Goal: Task Accomplishment & Management: Manage account settings

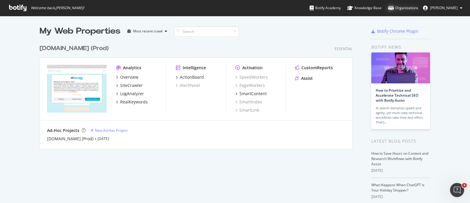
click at [418, 6] on div "Organizations" at bounding box center [403, 8] width 30 height 6
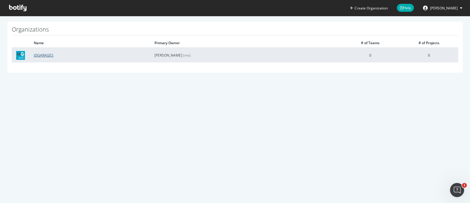
click at [43, 54] on link "iDGARAGES" at bounding box center [44, 55] width 20 height 5
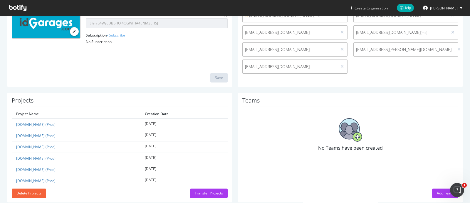
scroll to position [97, 0]
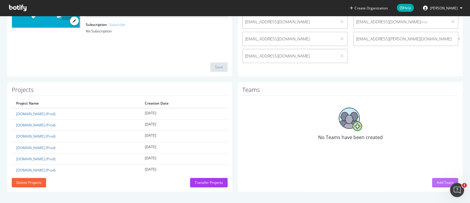
click at [440, 184] on div "Add Team" at bounding box center [445, 182] width 17 height 9
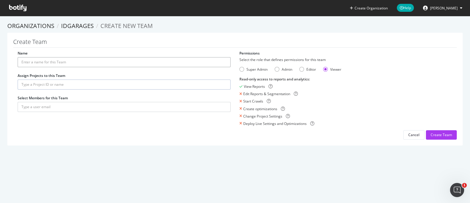
click at [76, 63] on input "Name" at bounding box center [124, 62] width 213 height 10
type input "I"
type input "Marketing idgarages"
click at [57, 84] on input "text" at bounding box center [124, 84] width 213 height 10
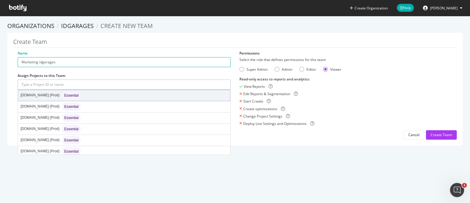
click at [64, 94] on span "Essential" at bounding box center [71, 95] width 14 height 4
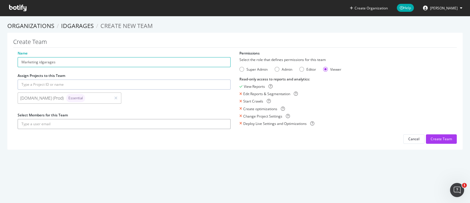
click at [68, 124] on input "text" at bounding box center [124, 124] width 213 height 10
click at [214, 125] on input "pierre" at bounding box center [124, 124] width 213 height 10
click at [276, 70] on div "Admin" at bounding box center [277, 69] width 5 height 5
click at [44, 121] on input "pierre" at bounding box center [124, 124] width 213 height 10
type input "p"
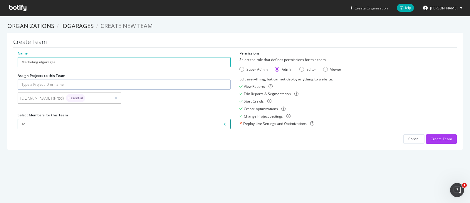
type input "s"
click at [435, 136] on div "Create Team" at bounding box center [441, 138] width 21 height 9
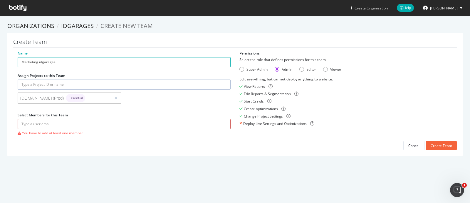
click at [88, 124] on input "text" at bounding box center [124, 124] width 213 height 10
type input "fabien@idgarages.com"
click at [432, 146] on div "Create Team" at bounding box center [441, 145] width 21 height 5
click at [75, 124] on input "fabien@idgarages.com" at bounding box center [124, 124] width 213 height 10
click at [221, 119] on button "submit" at bounding box center [226, 124] width 10 height 10
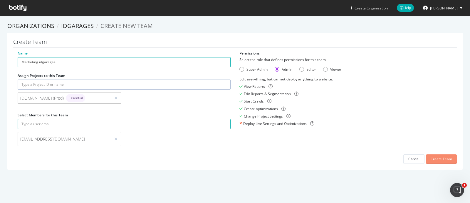
click at [438, 156] on div "Create Team" at bounding box center [441, 158] width 21 height 5
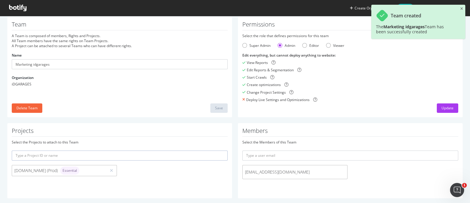
scroll to position [23, 0]
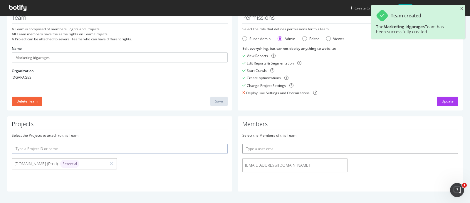
click at [266, 151] on input "text" at bounding box center [351, 148] width 216 height 10
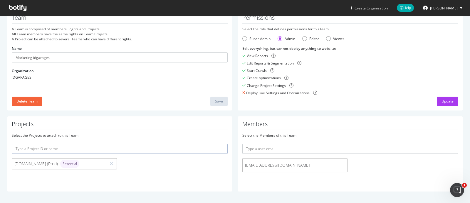
click at [459, 8] on button "[PERSON_NAME]" at bounding box center [443, 7] width 49 height 9
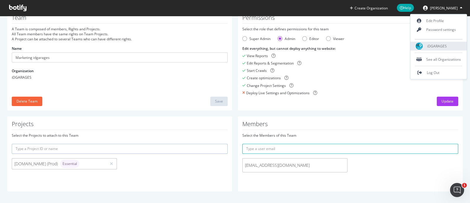
click at [445, 47] on span "iDGARAGES" at bounding box center [437, 46] width 20 height 5
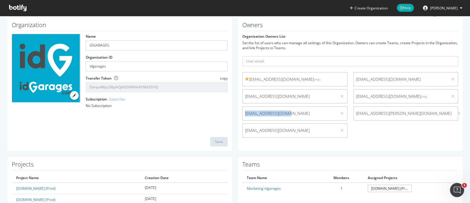
drag, startPoint x: 285, startPoint y: 113, endPoint x: 241, endPoint y: 114, distance: 44.4
click at [243, 114] on span "[EMAIL_ADDRESS][DOMAIN_NAME]" at bounding box center [290, 113] width 94 height 6
copy span "[EMAIL_ADDRESS][DOMAIN_NAME]"
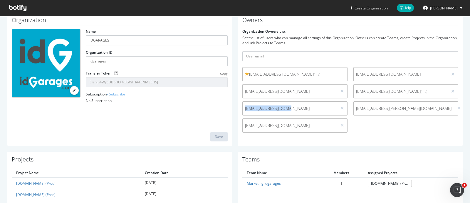
scroll to position [97, 0]
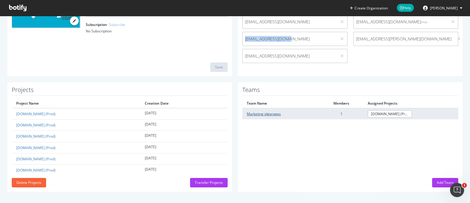
click at [268, 113] on link "Marketing idgarages" at bounding box center [264, 113] width 34 height 5
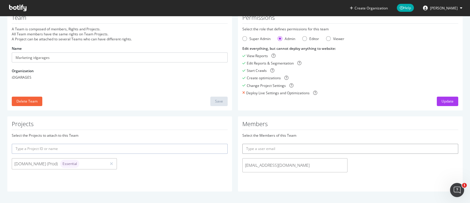
click at [252, 149] on input "text" at bounding box center [351, 148] width 216 height 10
paste input "[EMAIL_ADDRESS][DOMAIN_NAME]"
click at [449, 143] on button "submit" at bounding box center [454, 148] width 10 height 10
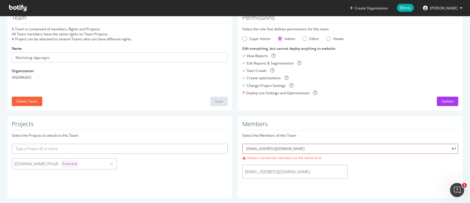
click at [314, 147] on input "[EMAIL_ADDRESS][DOMAIN_NAME]" at bounding box center [351, 148] width 216 height 10
click at [318, 146] on input "[EMAIL_ADDRESS][DOMAIN_NAME]" at bounding box center [351, 148] width 216 height 10
drag, startPoint x: 292, startPoint y: 173, endPoint x: 237, endPoint y: 171, distance: 55.9
click at [240, 171] on div "fabien@idgarages.com" at bounding box center [295, 171] width 111 height 14
click at [285, 149] on input "[EMAIL_ADDRESS][DOMAIN_NAME]" at bounding box center [351, 148] width 216 height 10
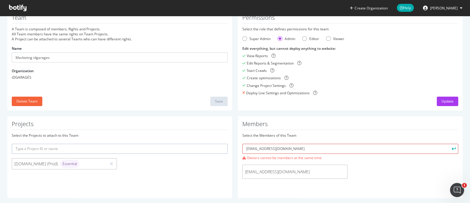
click at [449, 143] on button "submit" at bounding box center [454, 148] width 10 height 10
drag, startPoint x: 290, startPoint y: 148, endPoint x: 188, endPoint y: 146, distance: 101.4
click at [188, 146] on div "Projects Select the Projects to attach to this Team idgarages.com (Prod) Essent…" at bounding box center [234, 159] width 461 height 87
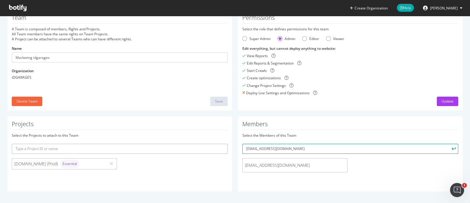
type input "s-vigouroux@autodisctribution.fr"
click at [449, 143] on button "submit" at bounding box center [454, 148] width 10 height 10
click at [294, 148] on input "text" at bounding box center [351, 148] width 216 height 10
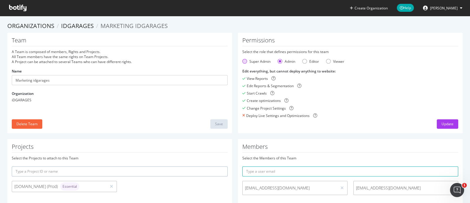
click at [243, 61] on div "Super Admin" at bounding box center [245, 61] width 5 height 5
click at [442, 122] on div "Update" at bounding box center [448, 123] width 12 height 5
click at [458, 9] on button "[PERSON_NAME]" at bounding box center [443, 7] width 49 height 9
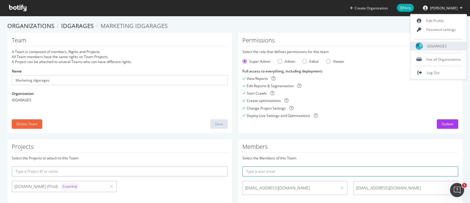
click at [440, 44] on span "iDGARAGES" at bounding box center [437, 46] width 20 height 5
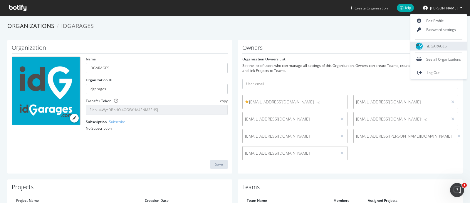
click at [445, 47] on span "iDGARAGES" at bounding box center [437, 46] width 20 height 5
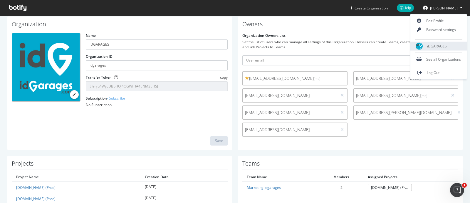
scroll to position [24, 0]
click at [442, 44] on span "iDGARAGES" at bounding box center [437, 46] width 20 height 5
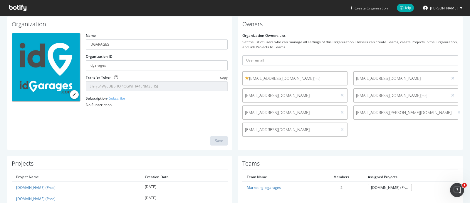
click at [301, 42] on div "Set the list of users who can manage all settings of this Organization. Owners …" at bounding box center [351, 44] width 216 height 10
click at [341, 94] on icon at bounding box center [342, 95] width 3 height 4
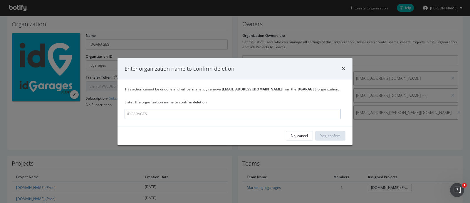
click at [169, 115] on input "modal" at bounding box center [233, 113] width 216 height 10
type input "iDGARAGES"
click at [306, 138] on div "No, cancel" at bounding box center [300, 135] width 17 height 5
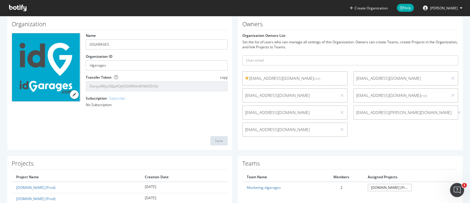
click at [442, 9] on span "[PERSON_NAME]" at bounding box center [444, 8] width 28 height 5
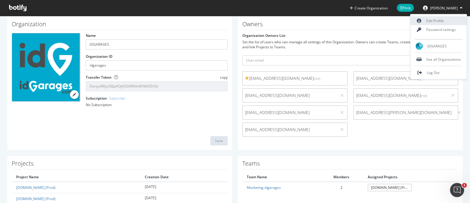
click at [437, 20] on link "Edit Profile" at bounding box center [439, 20] width 56 height 9
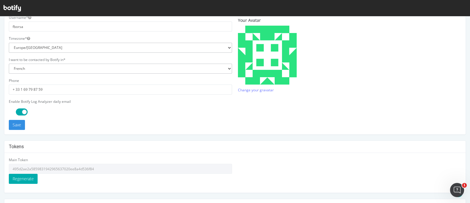
scroll to position [183, 0]
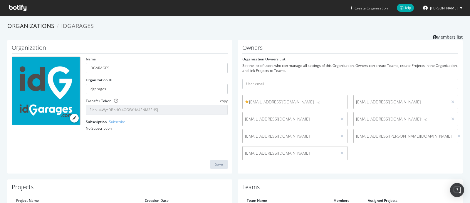
click at [456, 9] on span "[PERSON_NAME]" at bounding box center [444, 8] width 28 height 5
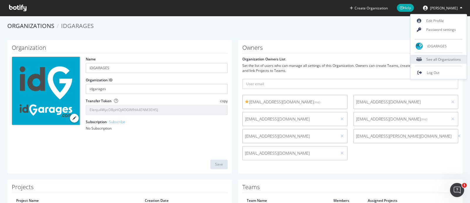
click at [438, 58] on div "See all Organizations" at bounding box center [439, 59] width 56 height 9
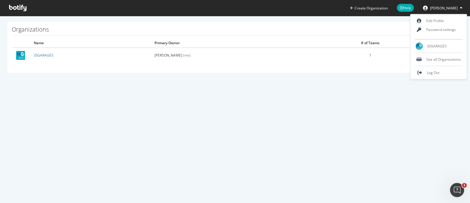
drag, startPoint x: 141, startPoint y: 128, endPoint x: 113, endPoint y: 101, distance: 39.1
click at [141, 128] on div "Create Organization Help [PERSON_NAME] Organizations Name Primary Owner # of Te…" at bounding box center [235, 101] width 470 height 203
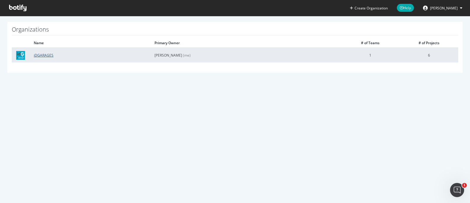
click at [46, 56] on link "iDGARAGES" at bounding box center [44, 55] width 20 height 5
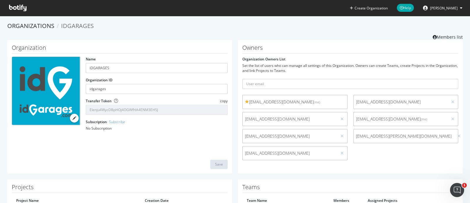
click at [21, 6] on icon at bounding box center [17, 8] width 17 height 6
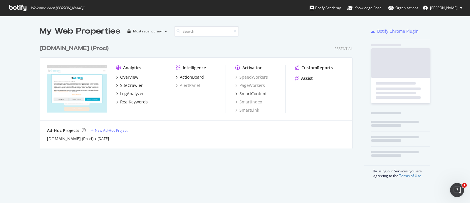
scroll to position [105, 312]
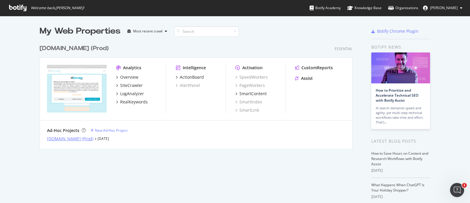
click at [58, 137] on div "[DOMAIN_NAME] (Prod)" at bounding box center [70, 139] width 46 height 6
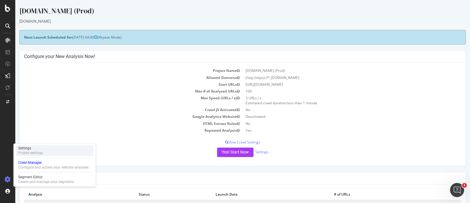
click at [46, 153] on div "Settings Project settings" at bounding box center [55, 150] width 78 height 11
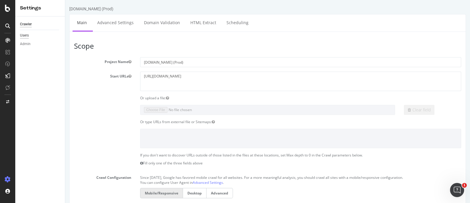
click at [28, 34] on div "Users" at bounding box center [24, 35] width 9 height 6
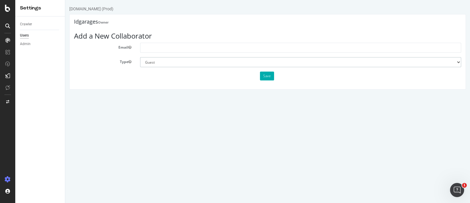
click at [163, 65] on select "Administrator Guest" at bounding box center [300, 62] width 321 height 10
select select "1"
click at [140, 57] on select "Administrator Guest" at bounding box center [300, 62] width 321 height 10
click at [145, 95] on html "[DOMAIN_NAME] (Prod) Idgarages Owner Add a New Collaborator Email Type Administ…" at bounding box center [267, 47] width 405 height 95
click at [23, 43] on div "Admin" at bounding box center [25, 44] width 11 height 6
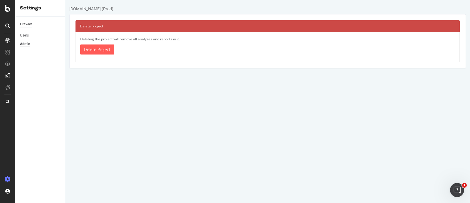
click at [30, 22] on div "Crawler" at bounding box center [26, 24] width 12 height 6
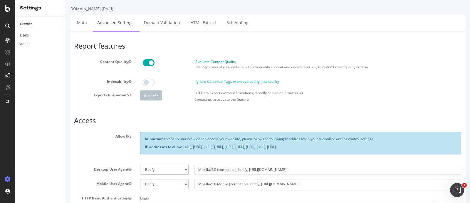
click at [7, 178] on icon at bounding box center [8, 179] width 6 height 6
type input "fborsa"
click at [9, 9] on icon at bounding box center [7, 8] width 5 height 7
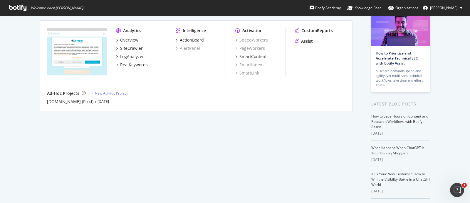
scroll to position [36, 0]
